Goal: Check status: Check status

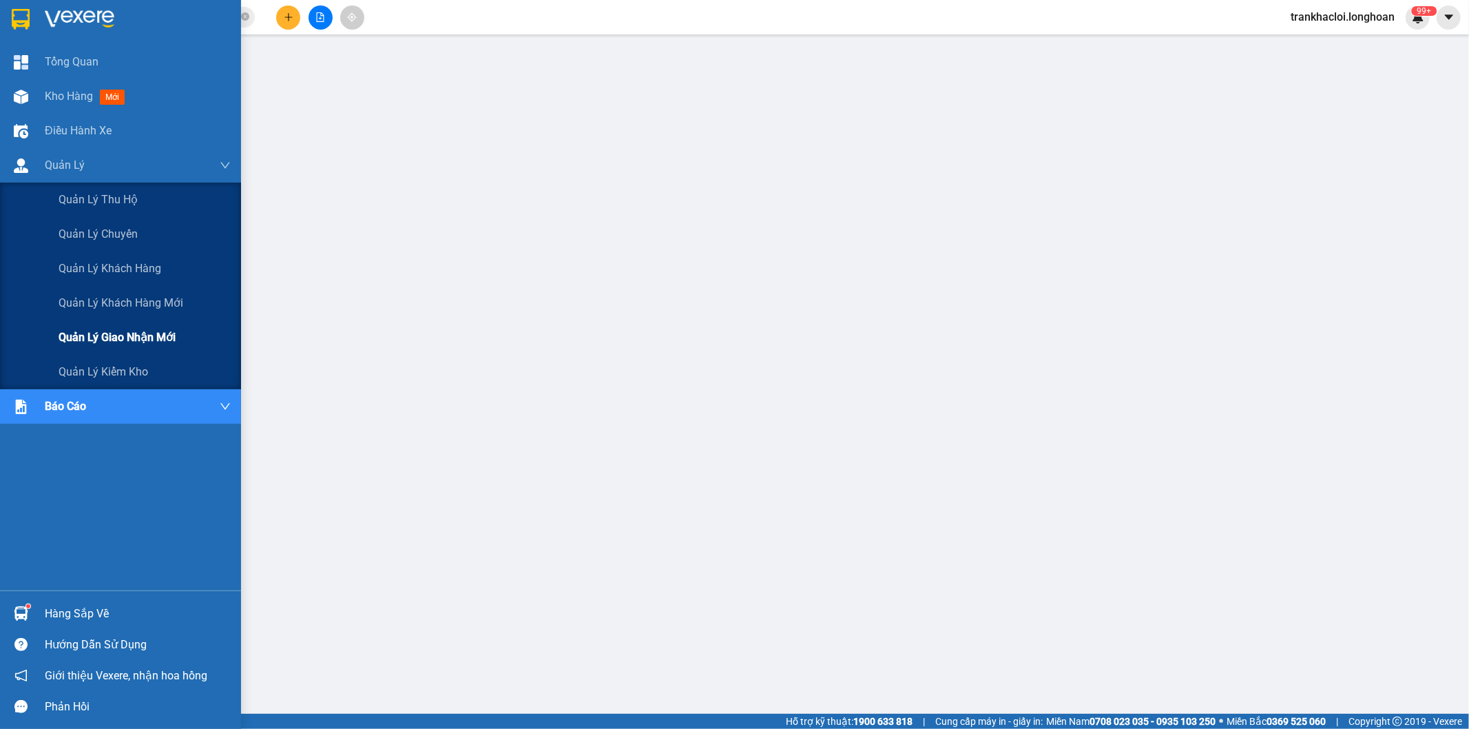
click at [98, 339] on span "Quản lý giao nhận mới" at bounding box center [117, 337] width 117 height 17
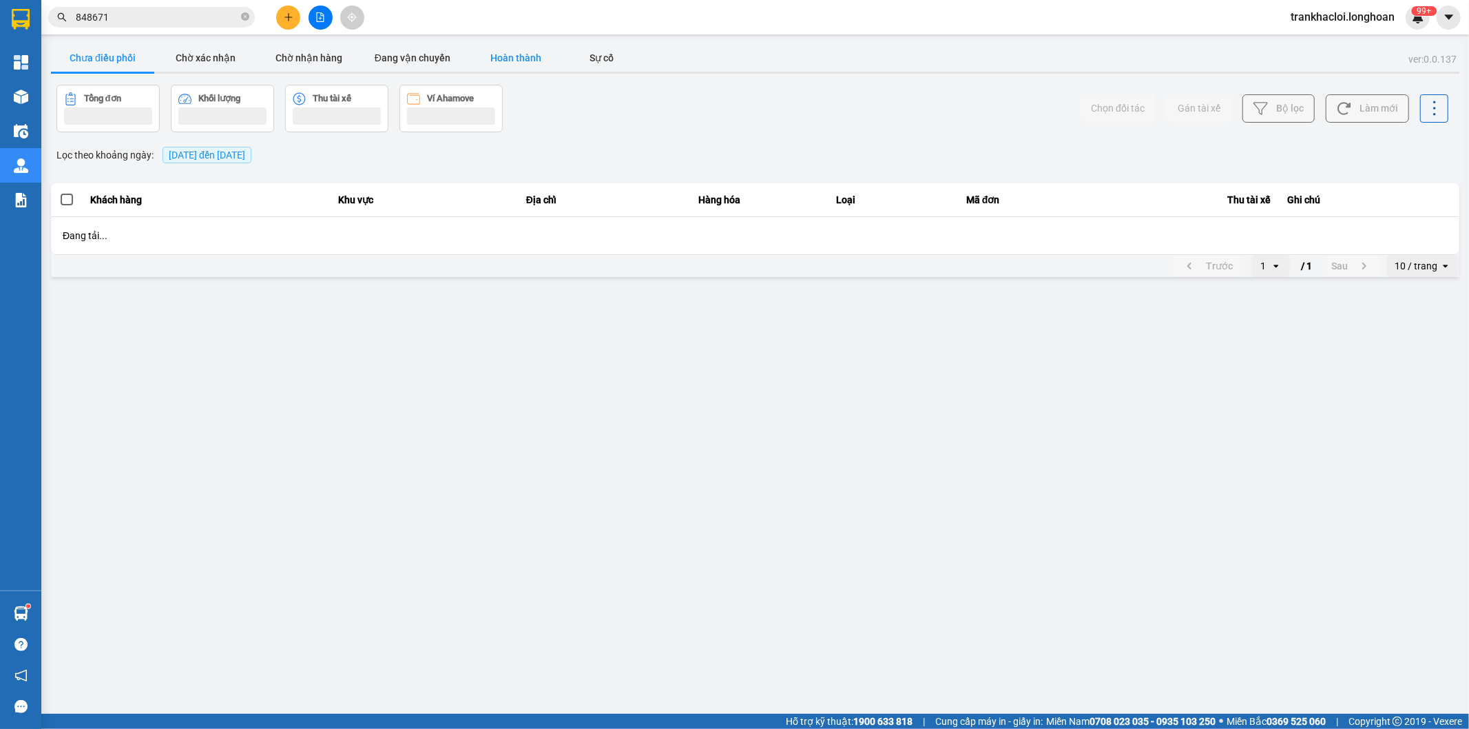
click at [521, 59] on button "Hoàn thành" at bounding box center [515, 58] width 103 height 28
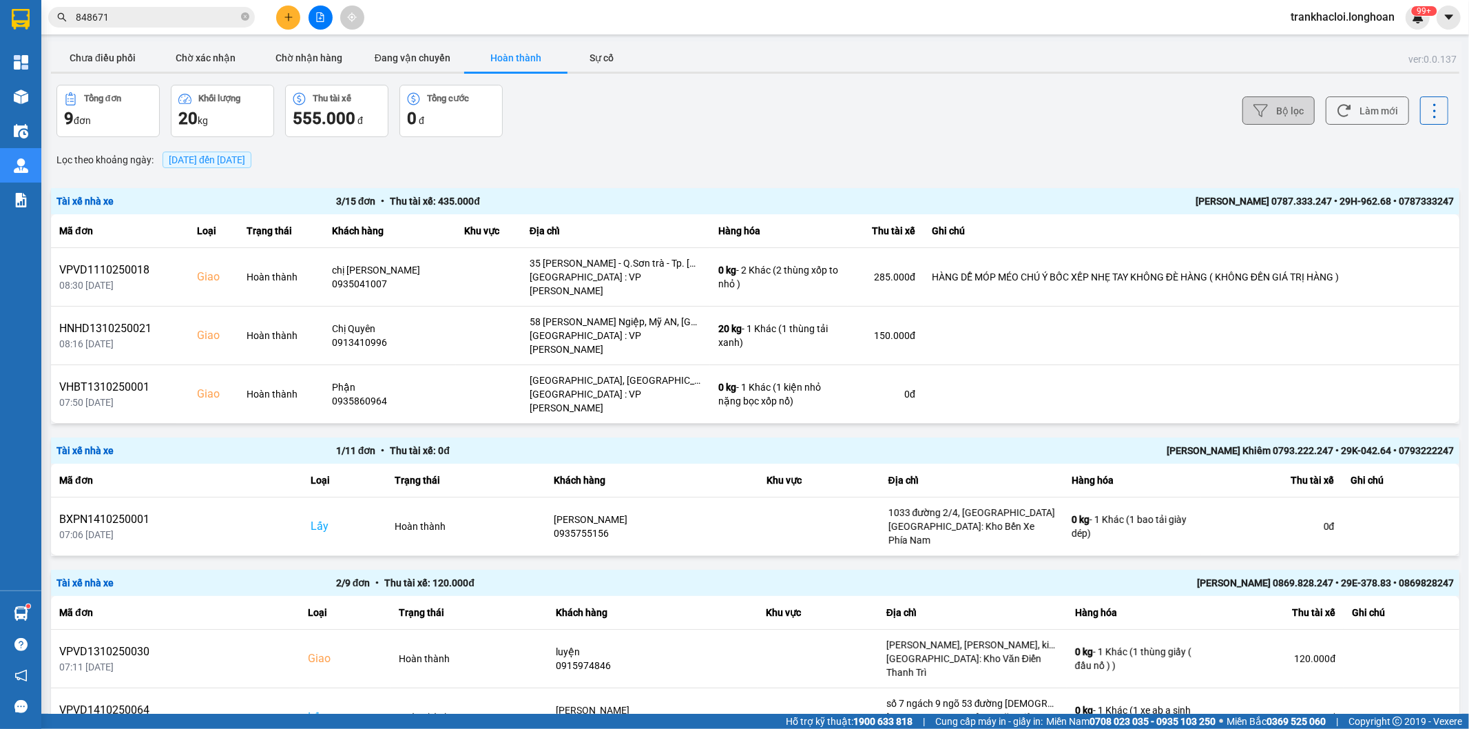
click at [1268, 105] on button "Bộ lọc" at bounding box center [1279, 110] width 72 height 28
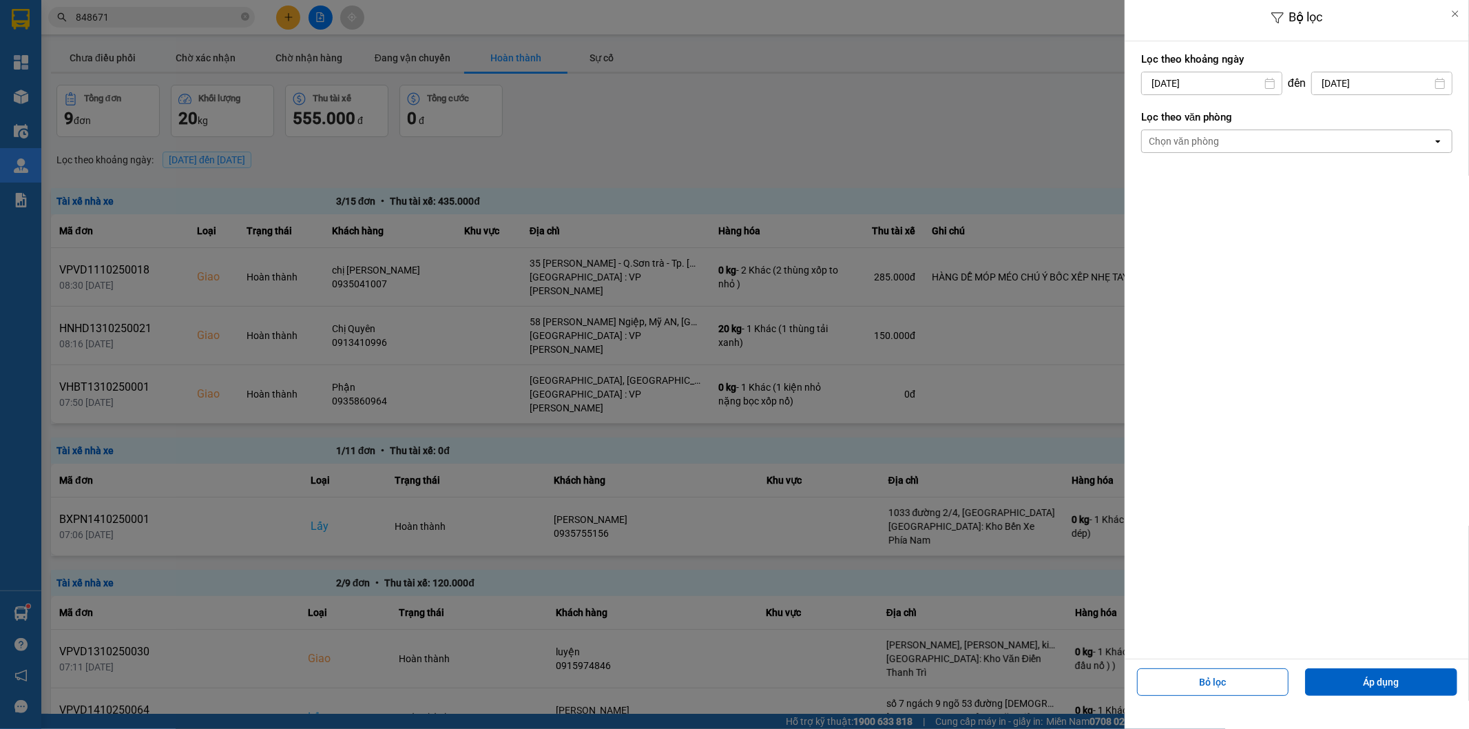
click at [896, 104] on div at bounding box center [734, 364] width 1469 height 729
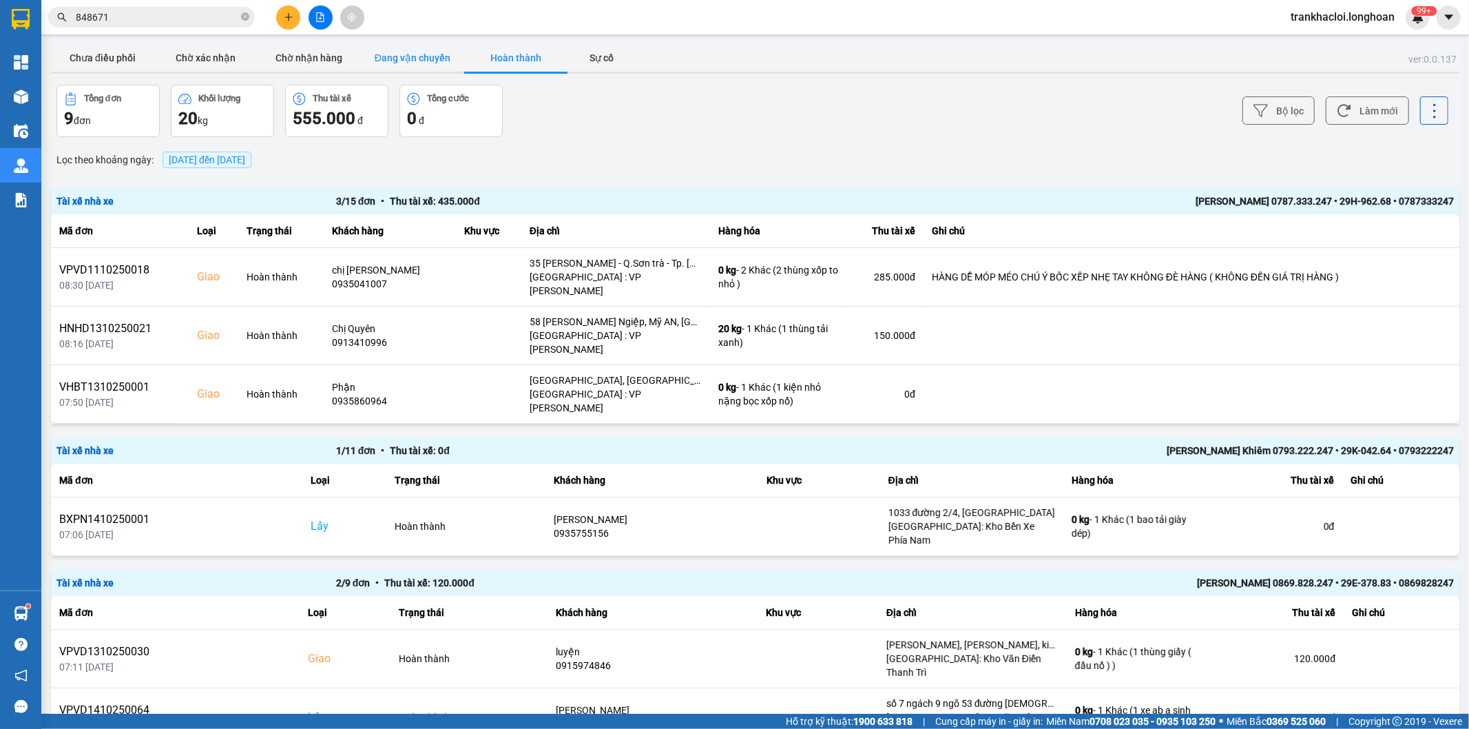
click at [422, 50] on button "Đang vận chuyển" at bounding box center [412, 58] width 103 height 28
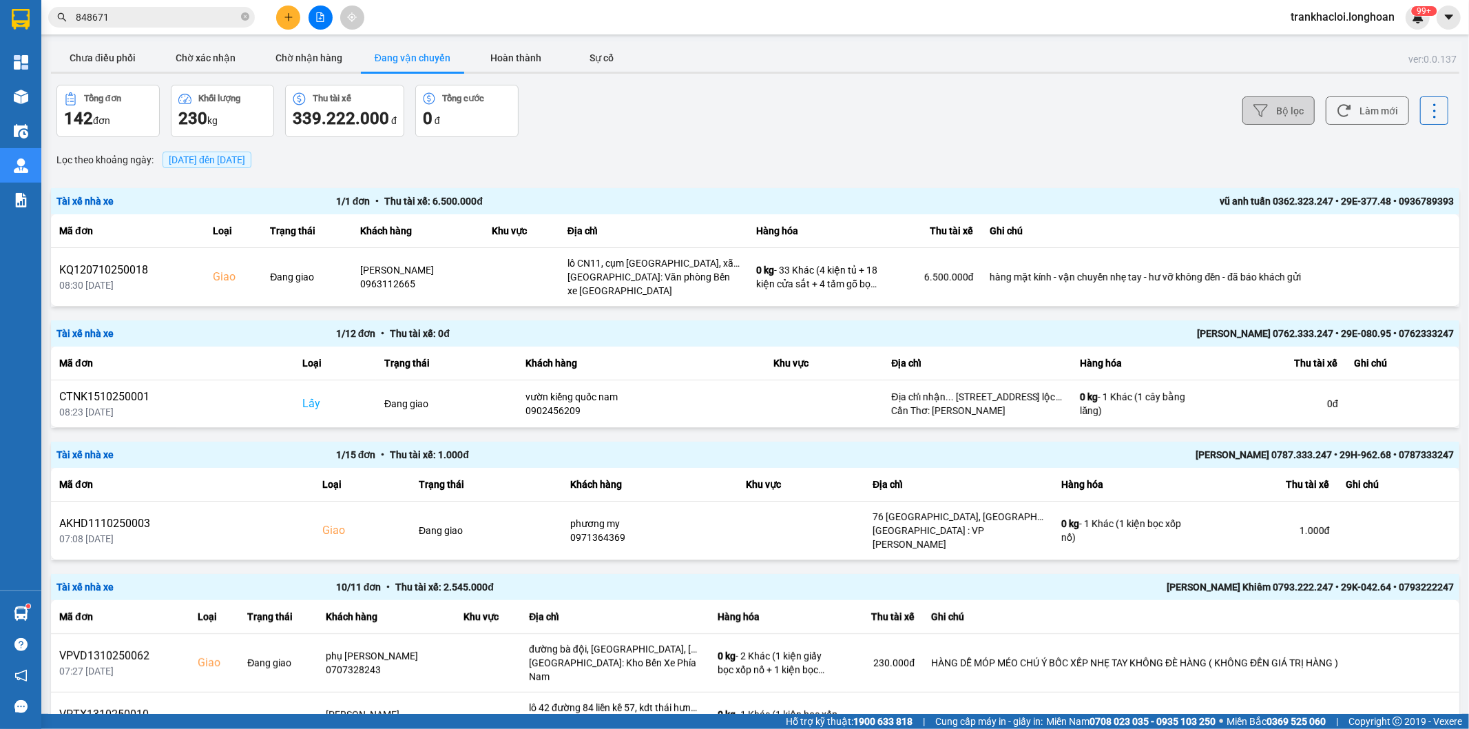
click at [1282, 109] on button "Bộ lọc" at bounding box center [1279, 110] width 72 height 28
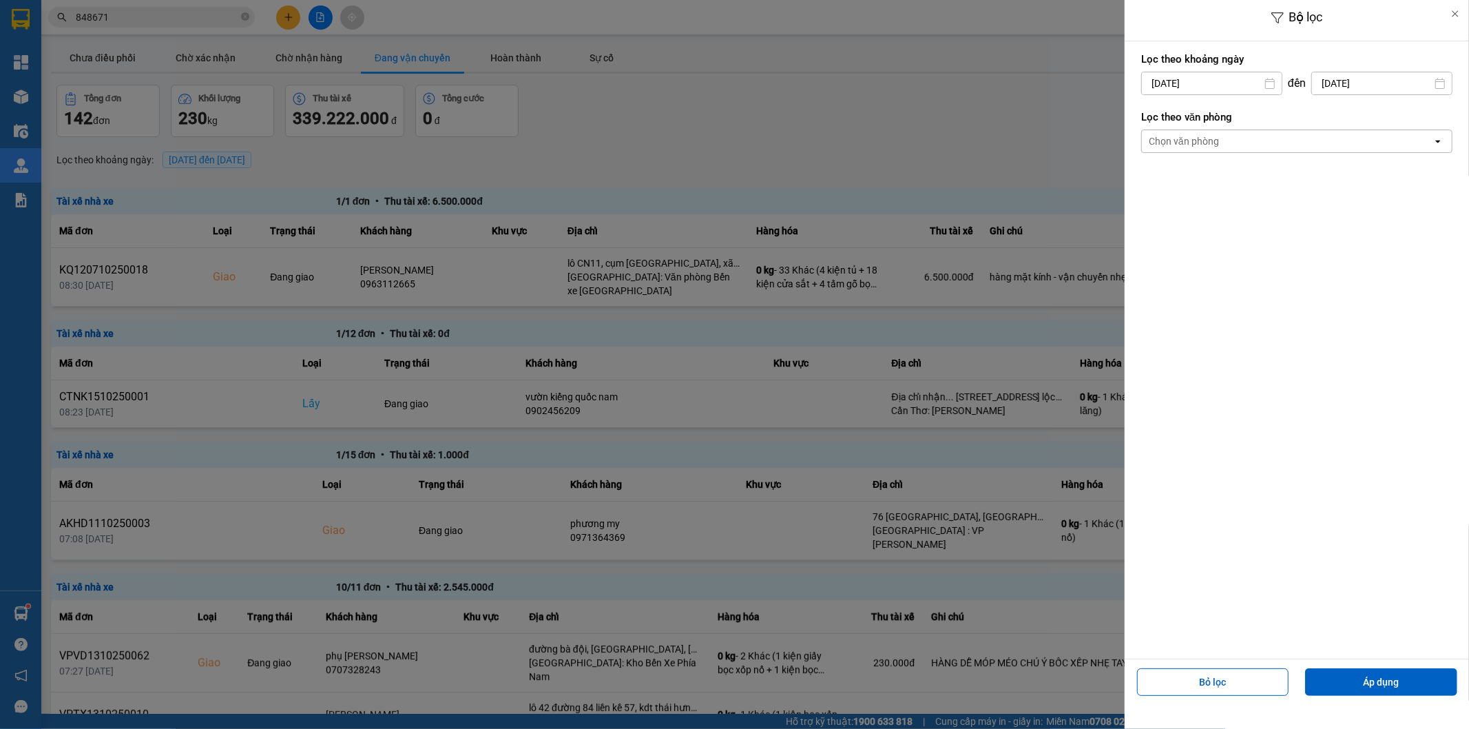
click at [1202, 79] on input "[DATE]" at bounding box center [1212, 83] width 140 height 22
click at [1185, 245] on div "14" at bounding box center [1176, 244] width 19 height 17
type input "[DATE]"
click at [1194, 136] on div "Chọn văn phòng" at bounding box center [1184, 141] width 70 height 14
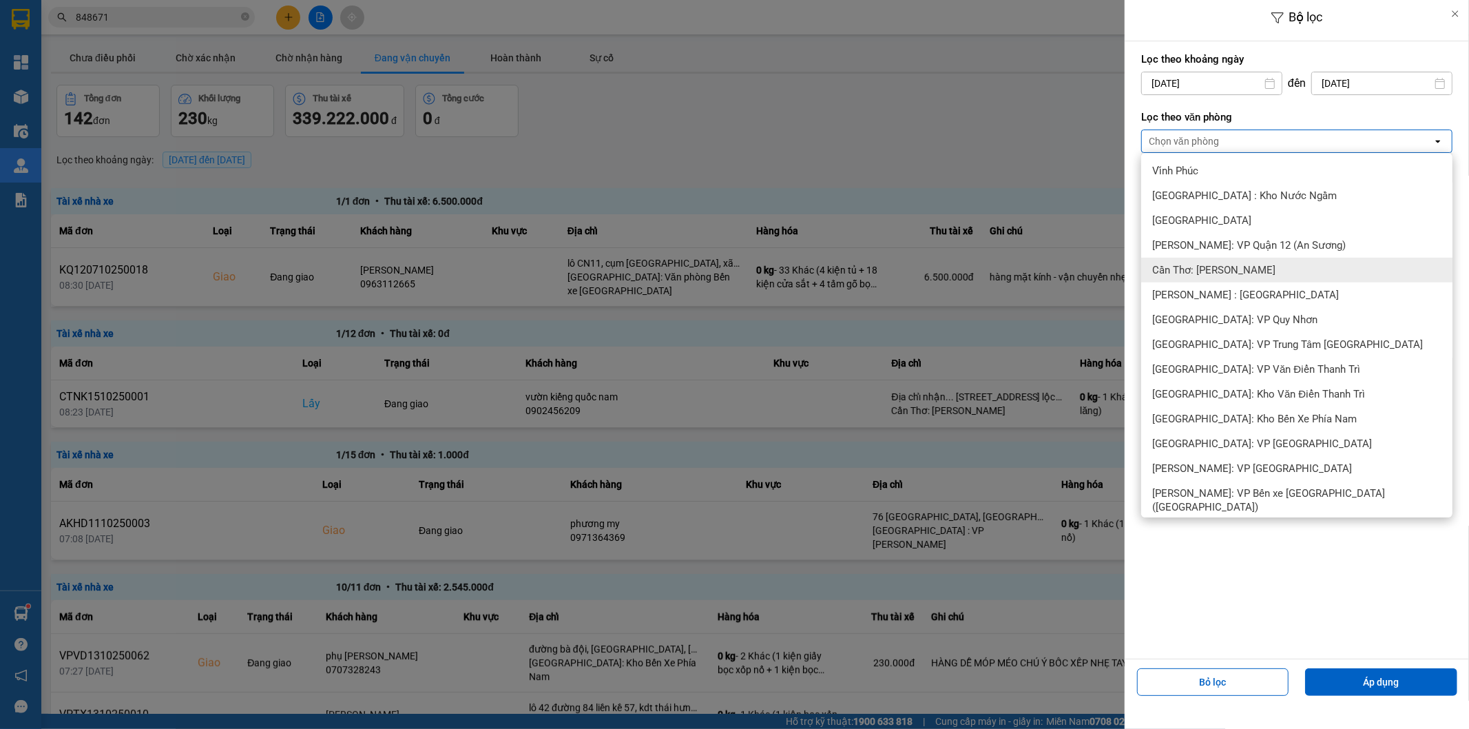
scroll to position [510, 0]
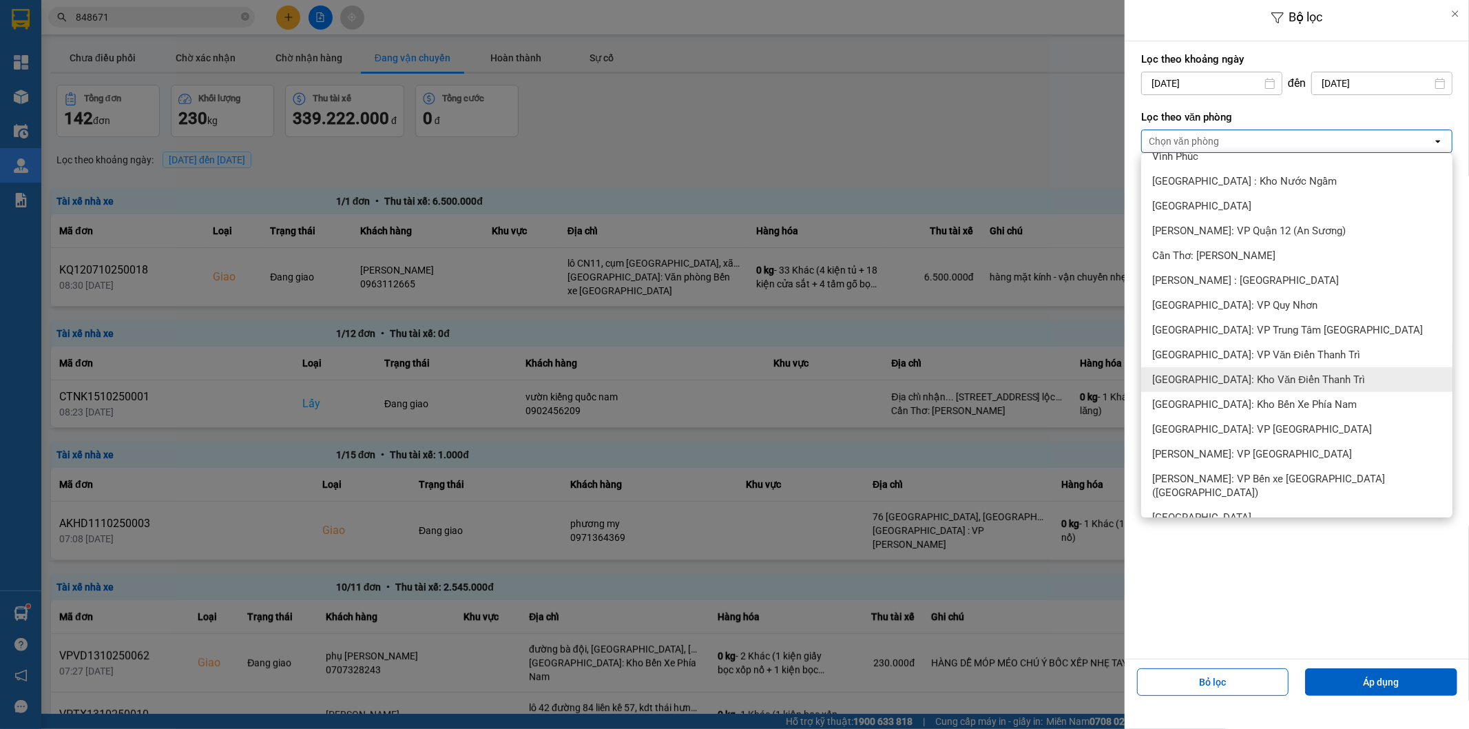
click at [1217, 373] on span "[GEOGRAPHIC_DATA]: Kho Văn Điển Thanh Trì" at bounding box center [1258, 380] width 213 height 14
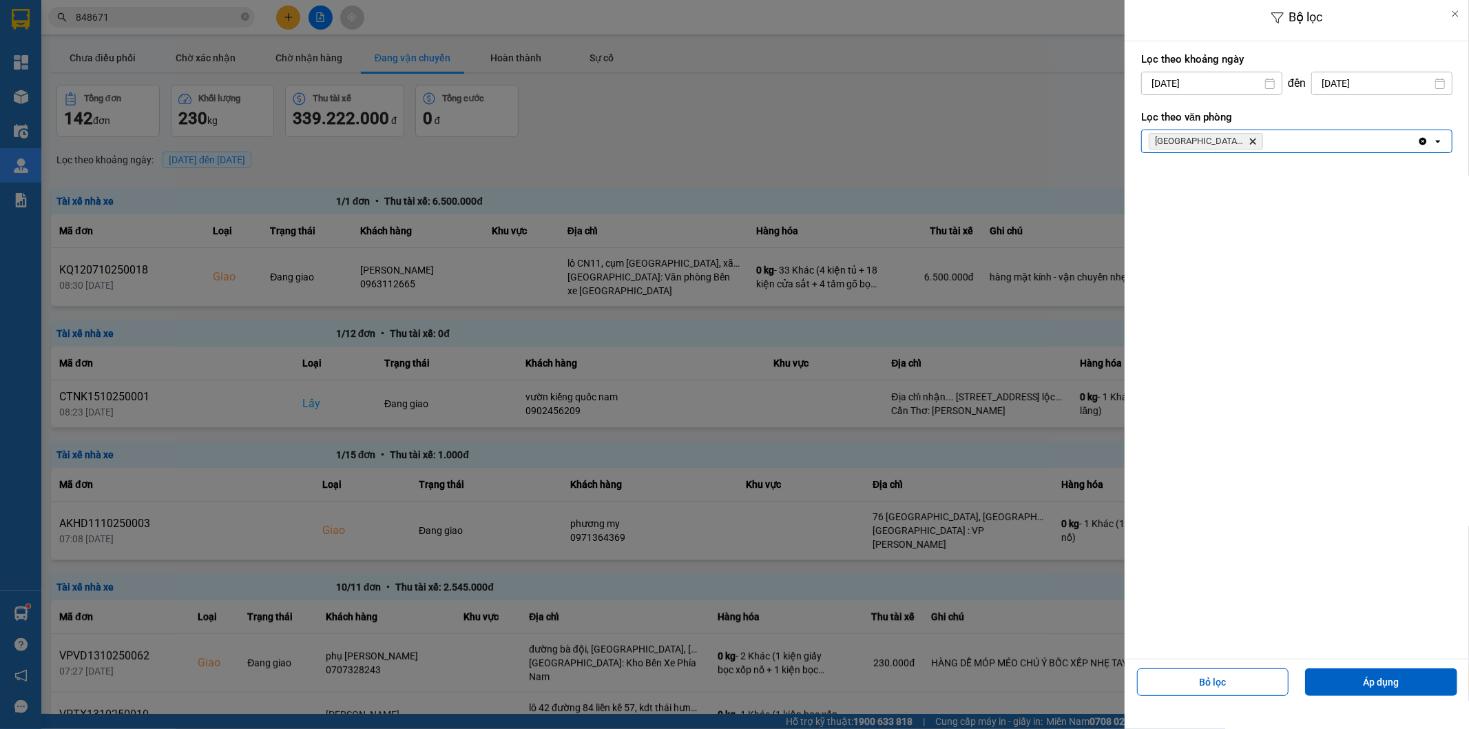
click at [1302, 141] on div "[GEOGRAPHIC_DATA]: [PERSON_NAME] Trì Delete" at bounding box center [1280, 141] width 276 height 22
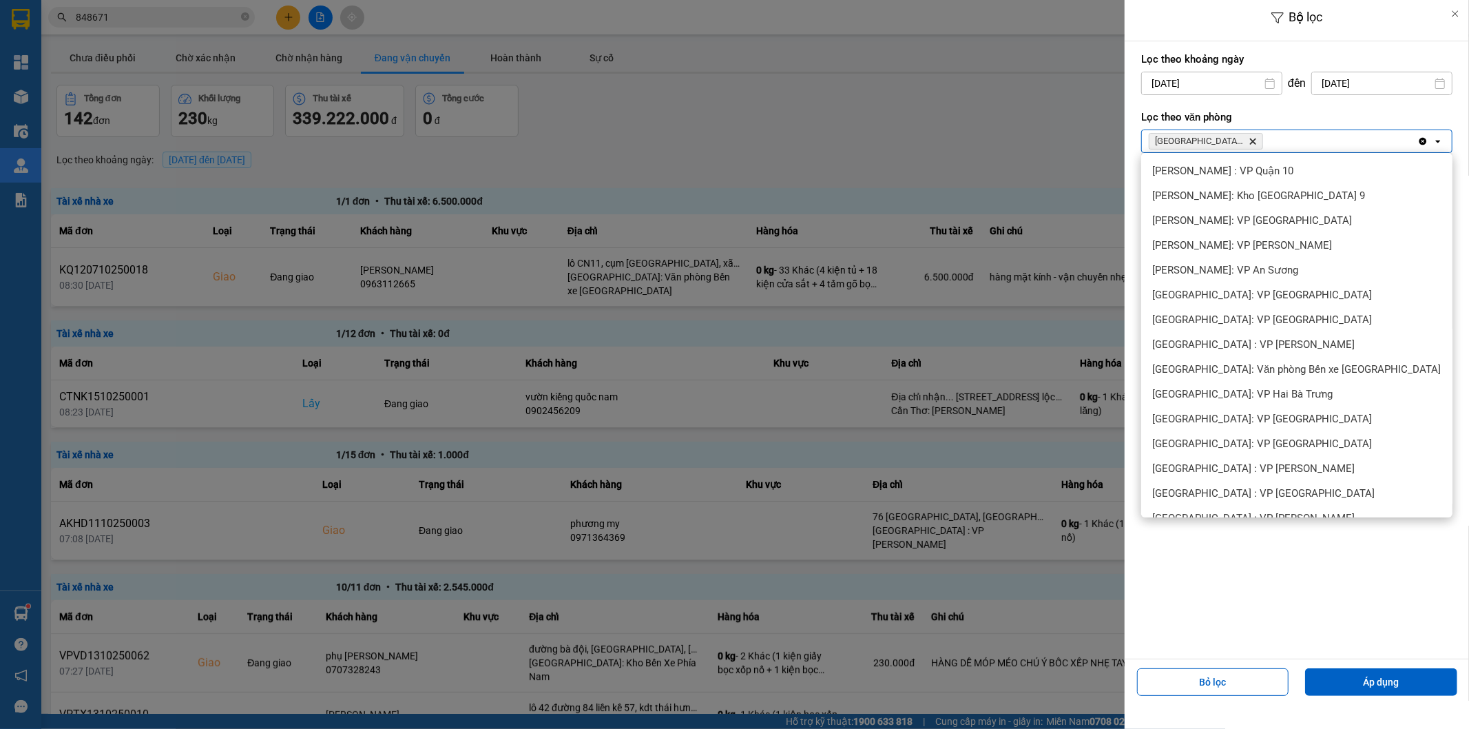
scroll to position [554, 0]
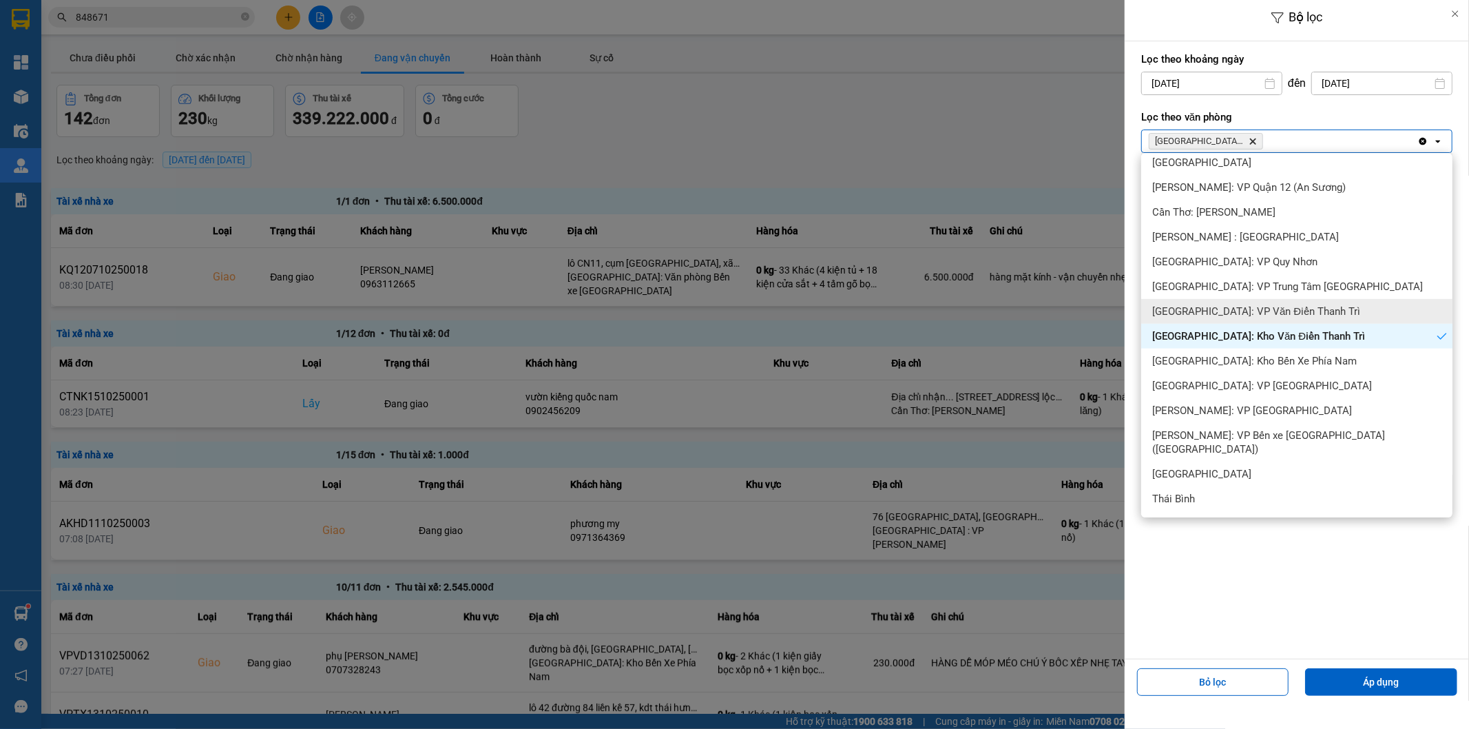
click at [1212, 313] on span "[GEOGRAPHIC_DATA]: VP Văn Điển Thanh Trì" at bounding box center [1256, 311] width 208 height 14
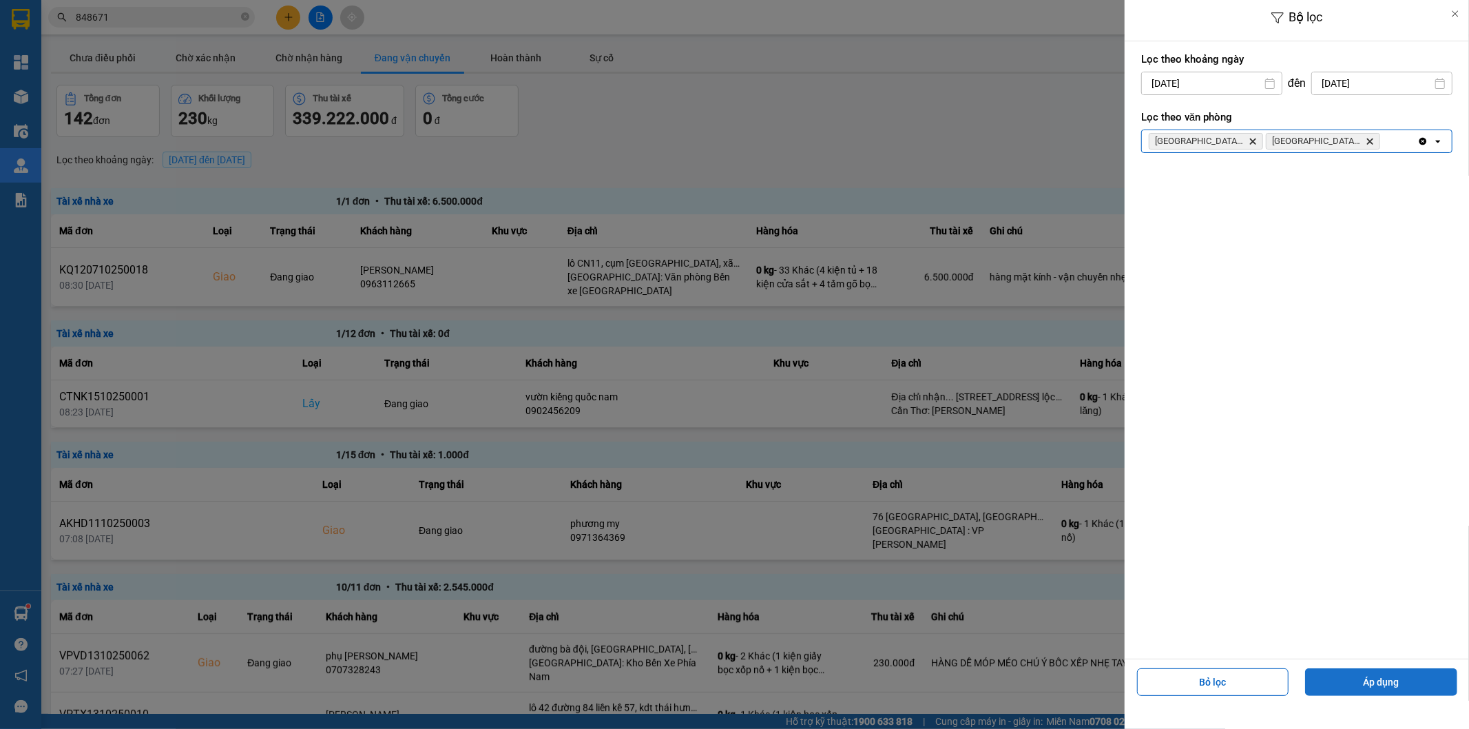
drag, startPoint x: 1335, startPoint y: 680, endPoint x: 1324, endPoint y: 678, distance: 10.5
click at [1329, 680] on button "Áp dụng" at bounding box center [1381, 682] width 152 height 28
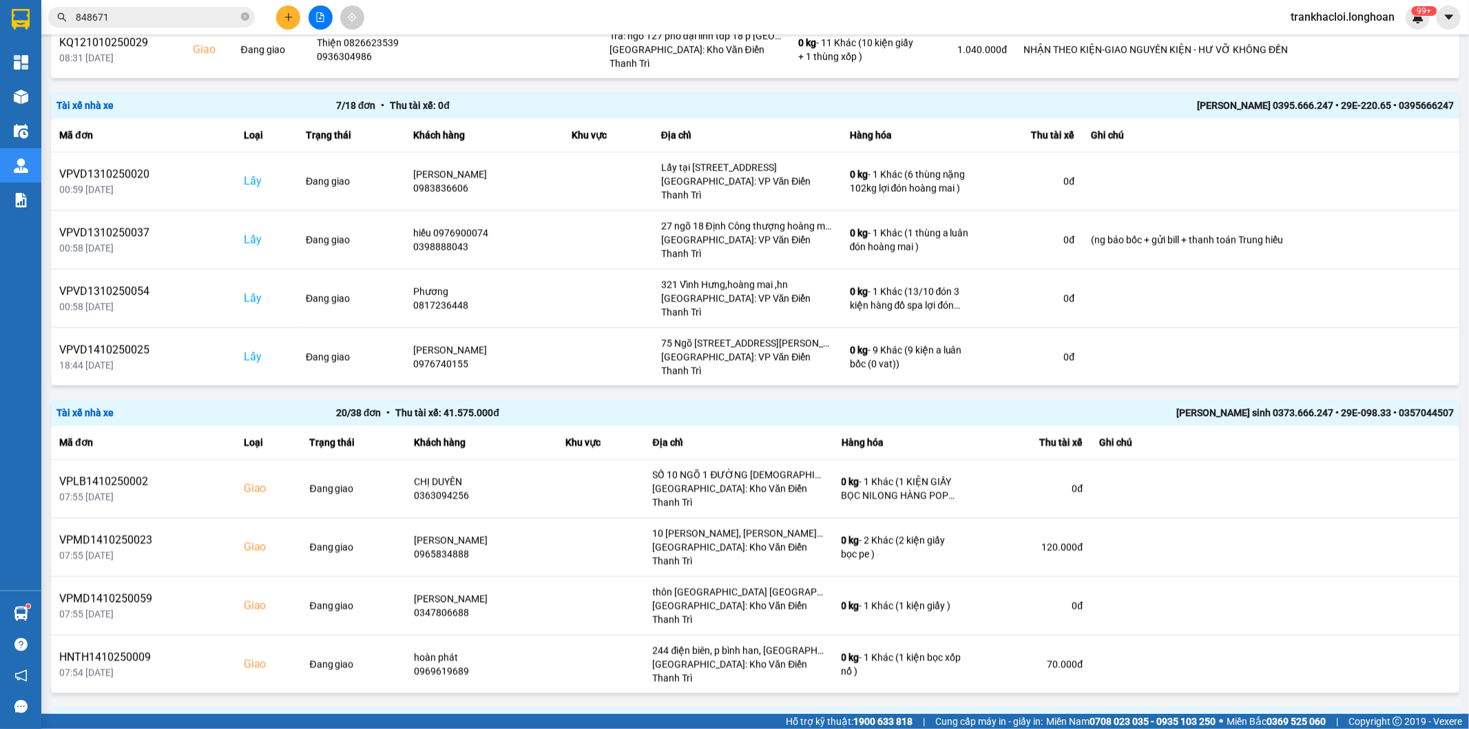
scroll to position [913, 0]
